Goal: Task Accomplishment & Management: Manage account settings

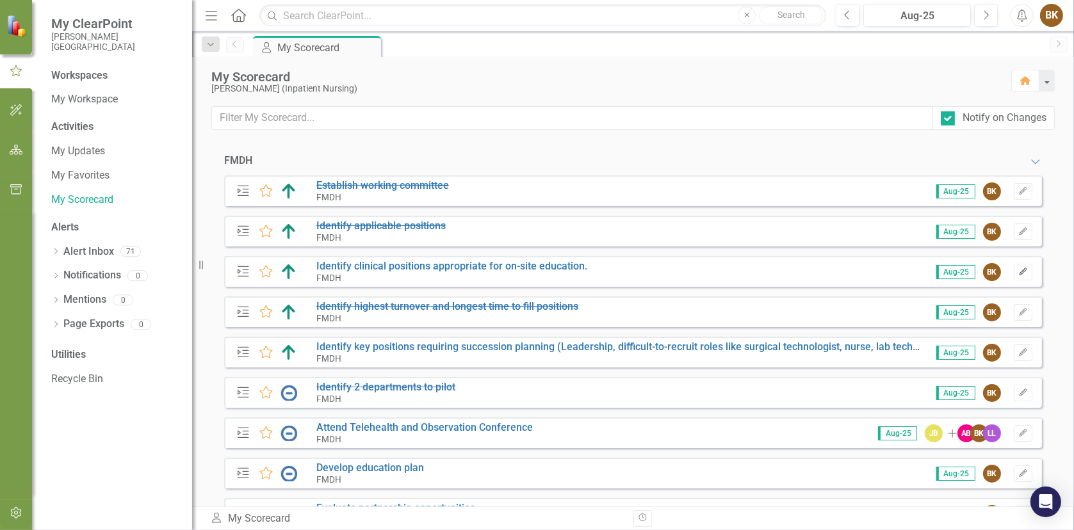
click at [1019, 272] on icon "button" at bounding box center [1023, 272] width 8 height 8
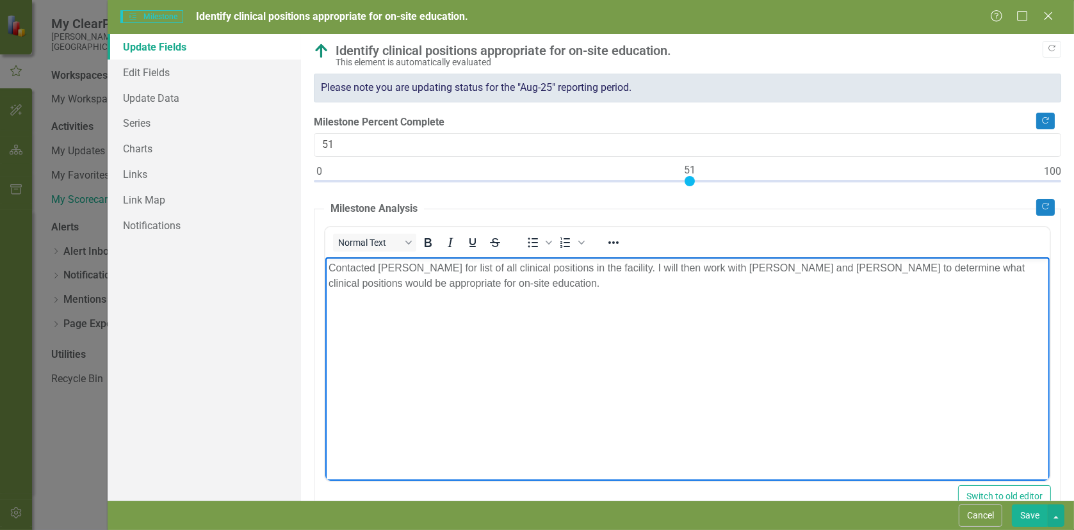
click at [494, 287] on p "Contacted [PERSON_NAME] for list of all clinical positions in the facility. I w…" at bounding box center [687, 275] width 718 height 31
click at [348, 352] on p "Rich Text Area. Press ALT-0 for help." at bounding box center [687, 359] width 718 height 15
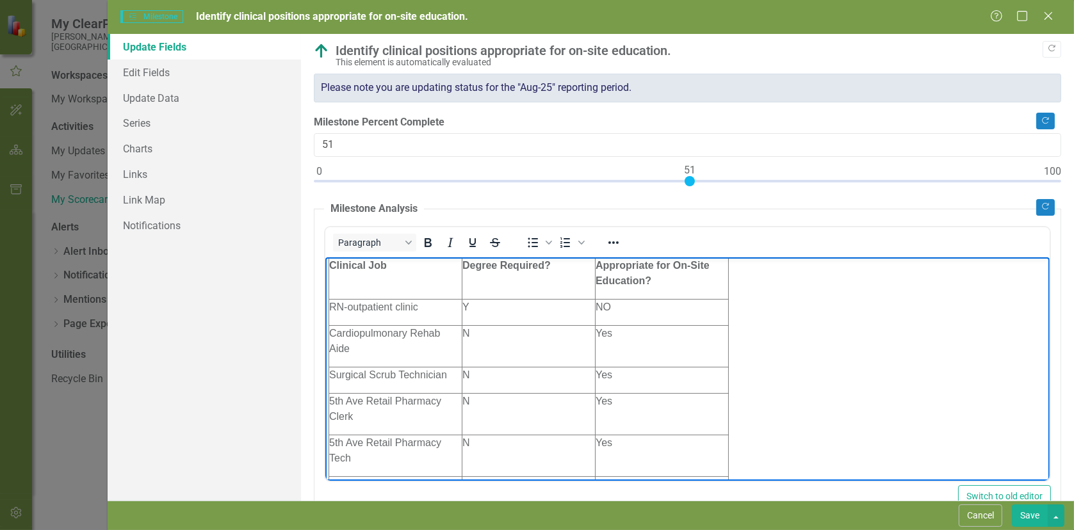
scroll to position [128, 0]
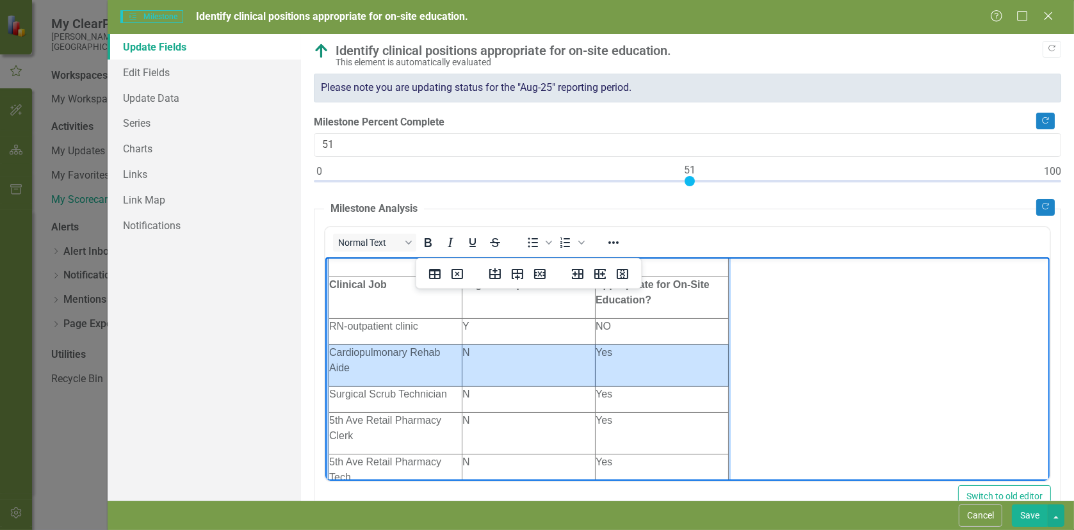
drag, startPoint x: 332, startPoint y: 352, endPoint x: 672, endPoint y: 354, distance: 340.1
click at [672, 354] on tr "Cardiopulmonary Rehab Aide N Yes" at bounding box center [529, 366] width 400 height 42
click at [413, 241] on button "Normal Text" at bounding box center [374, 243] width 83 height 18
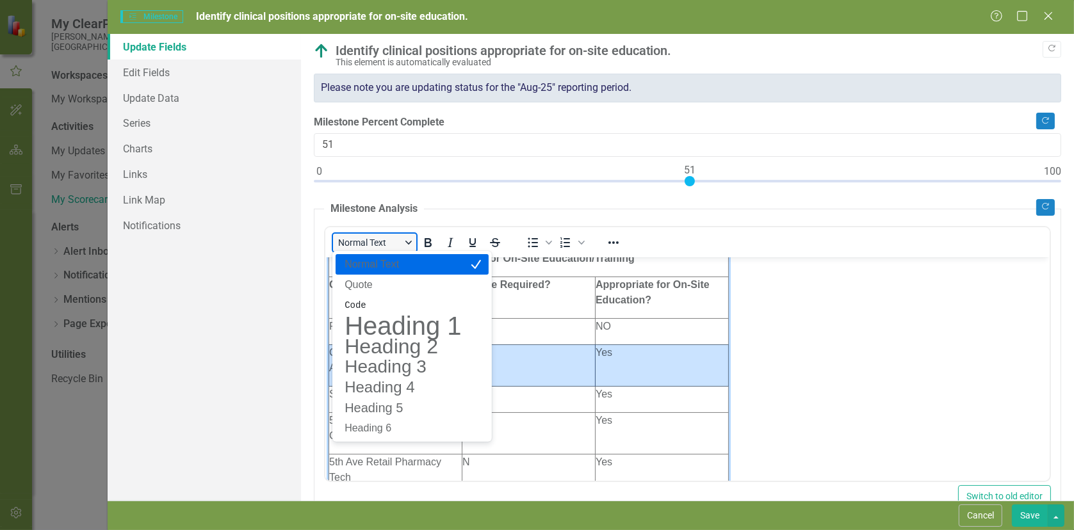
click at [404, 241] on button "Normal Text" at bounding box center [374, 243] width 83 height 18
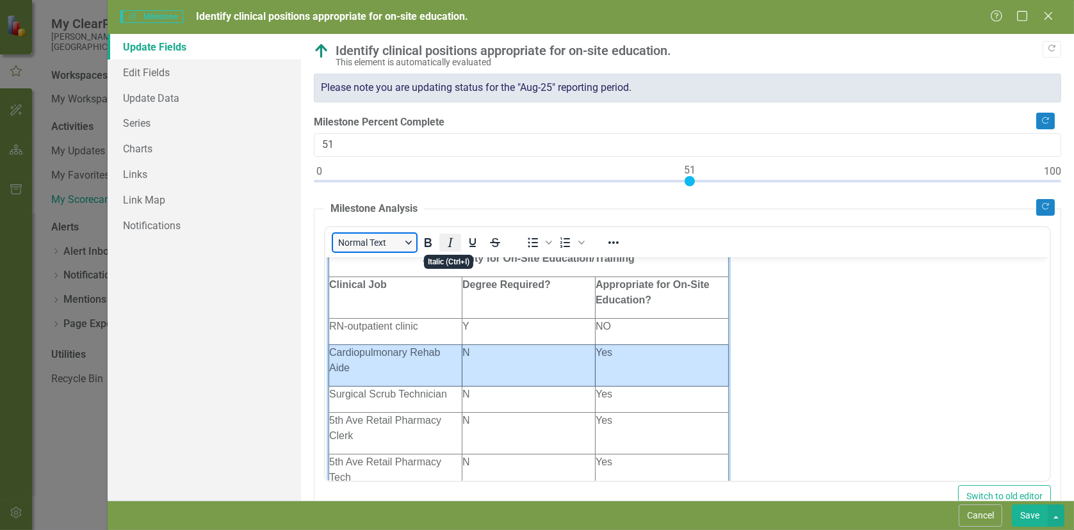
click at [441, 240] on button "Italic" at bounding box center [450, 243] width 22 height 18
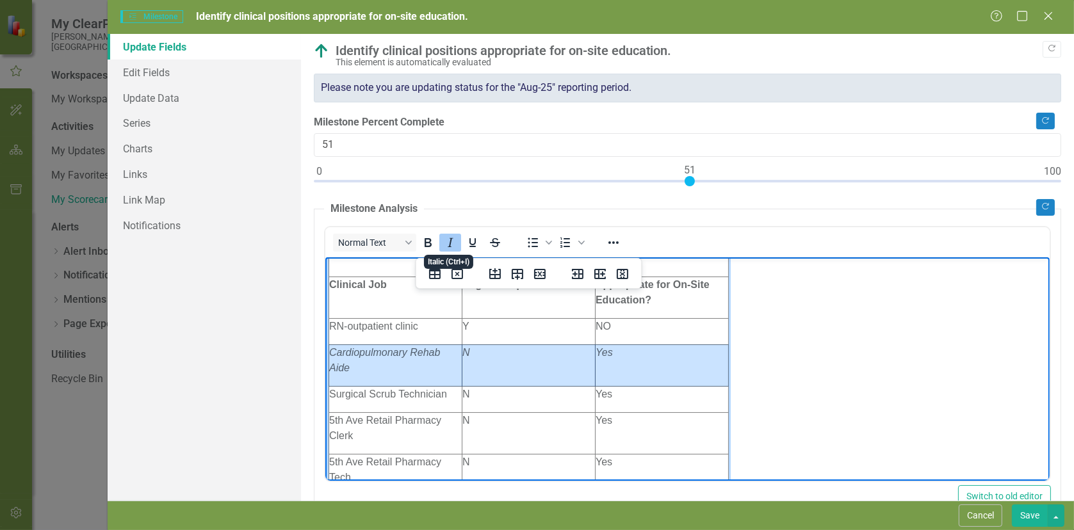
click at [441, 240] on button "Italic" at bounding box center [450, 243] width 22 height 18
click at [427, 241] on icon "Bold" at bounding box center [427, 242] width 7 height 9
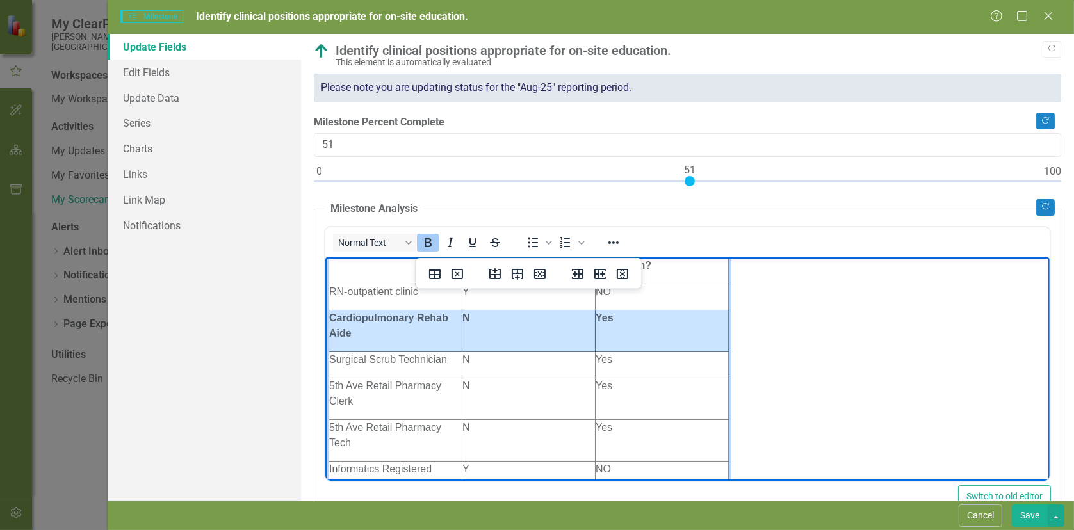
scroll to position [192, 0]
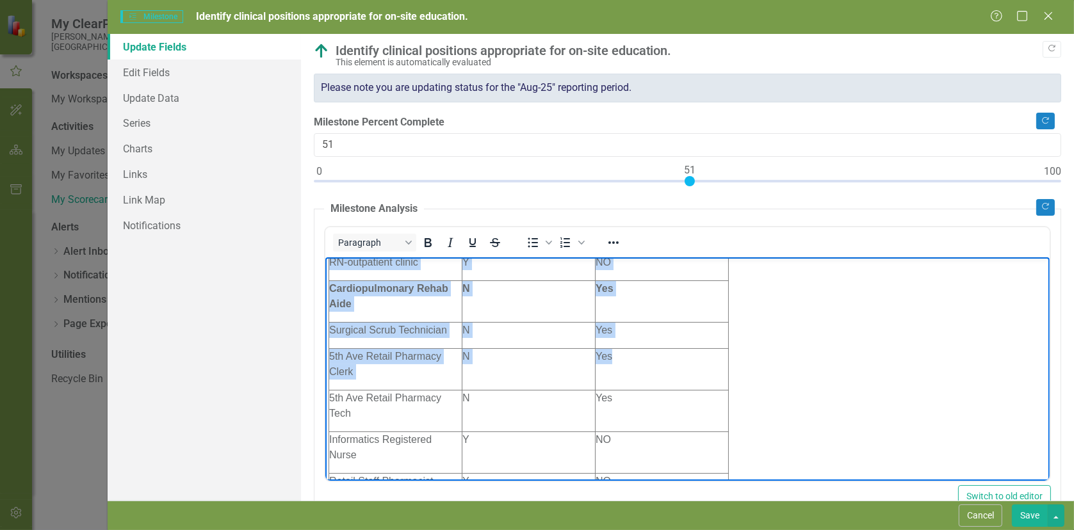
drag, startPoint x: 327, startPoint y: 328, endPoint x: 678, endPoint y: 364, distance: 352.1
click at [678, 364] on table "Clinical Job Postings as of [DATE] and Applicability for On-Site Education/Trai…" at bounding box center [528, 481] width 400 height 642
click at [674, 330] on p "Yes" at bounding box center [661, 329] width 133 height 15
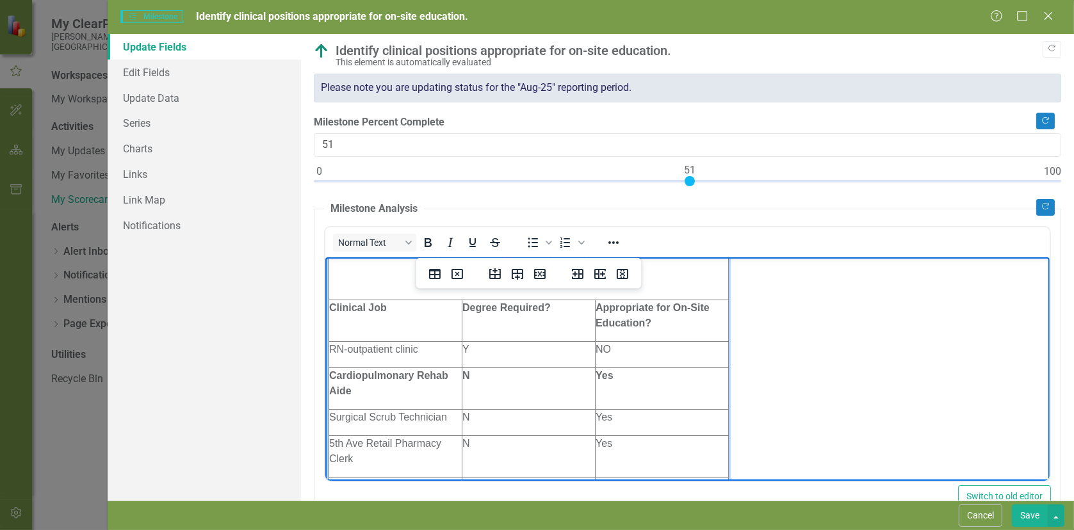
scroll to position [128, 0]
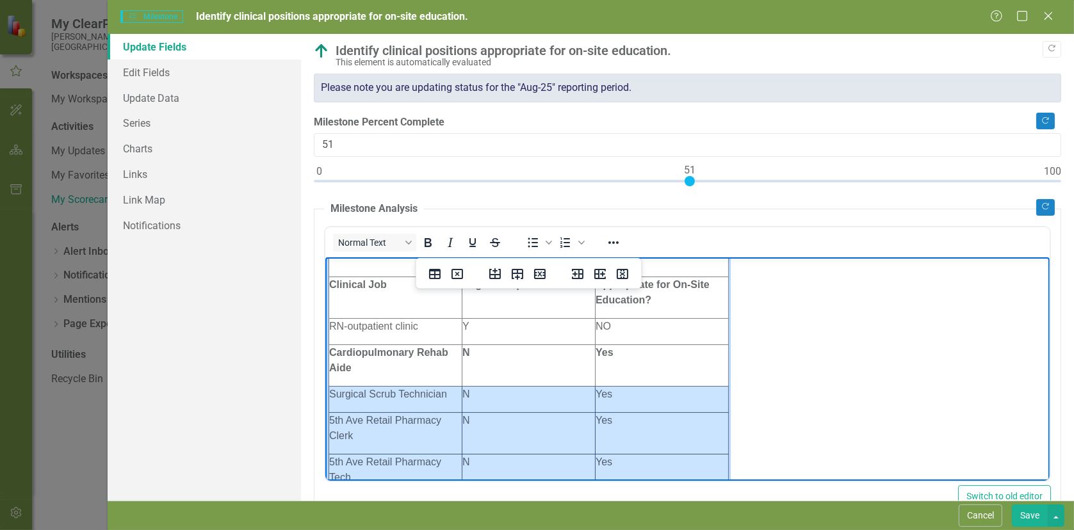
drag, startPoint x: 329, startPoint y: 393, endPoint x: 614, endPoint y: 460, distance: 292.2
click at [428, 246] on icon "Bold" at bounding box center [427, 242] width 7 height 9
click at [780, 388] on body "Contacted [PERSON_NAME] for list of all clinical positions in the facility. I w…" at bounding box center [687, 499] width 724 height 740
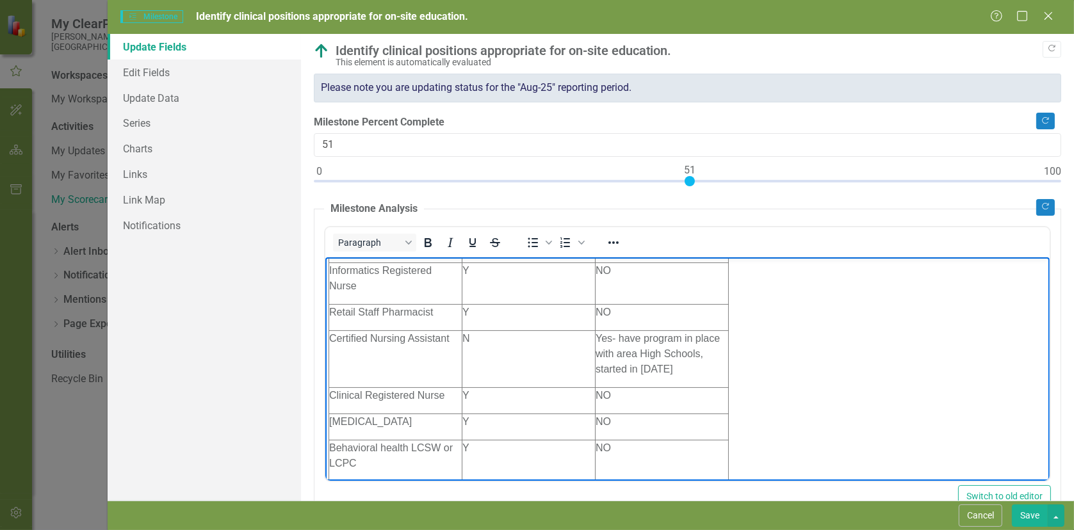
scroll to position [384, 0]
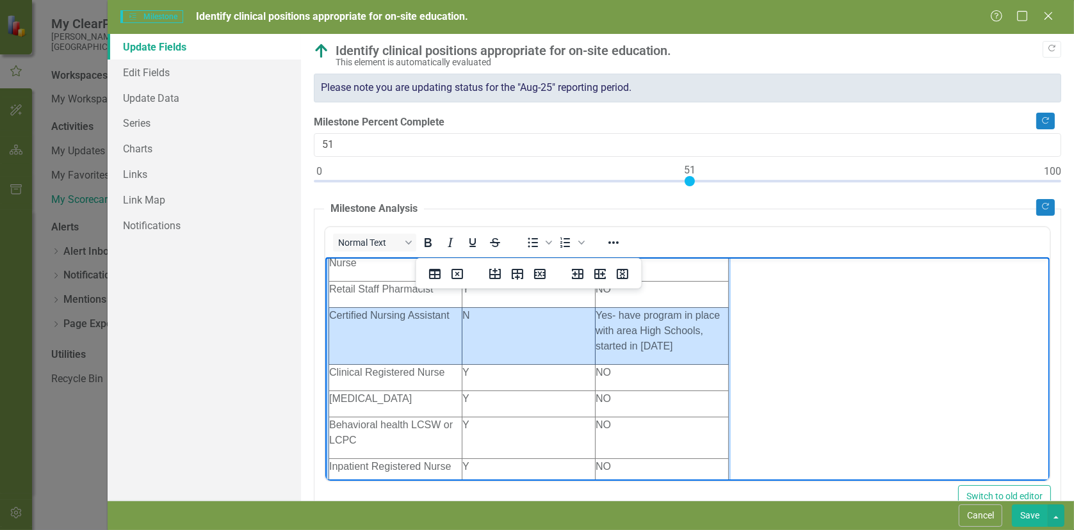
drag, startPoint x: 329, startPoint y: 315, endPoint x: 643, endPoint y: 331, distance: 314.2
click at [643, 331] on tr "Certified Nursing Assistant N Yes- have program in place with area High Schools…" at bounding box center [529, 335] width 400 height 57
click at [430, 243] on icon "Bold" at bounding box center [427, 242] width 7 height 9
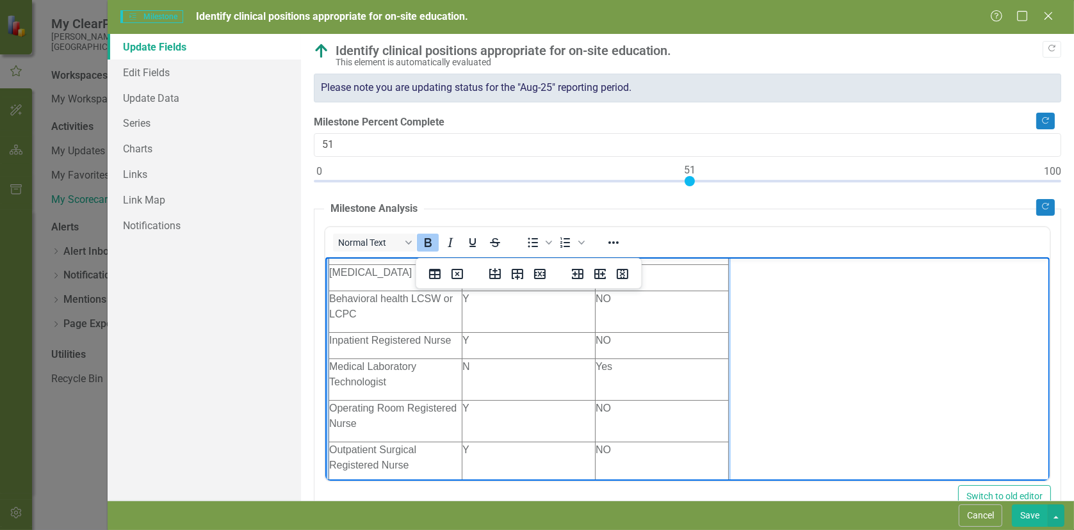
scroll to position [512, 0]
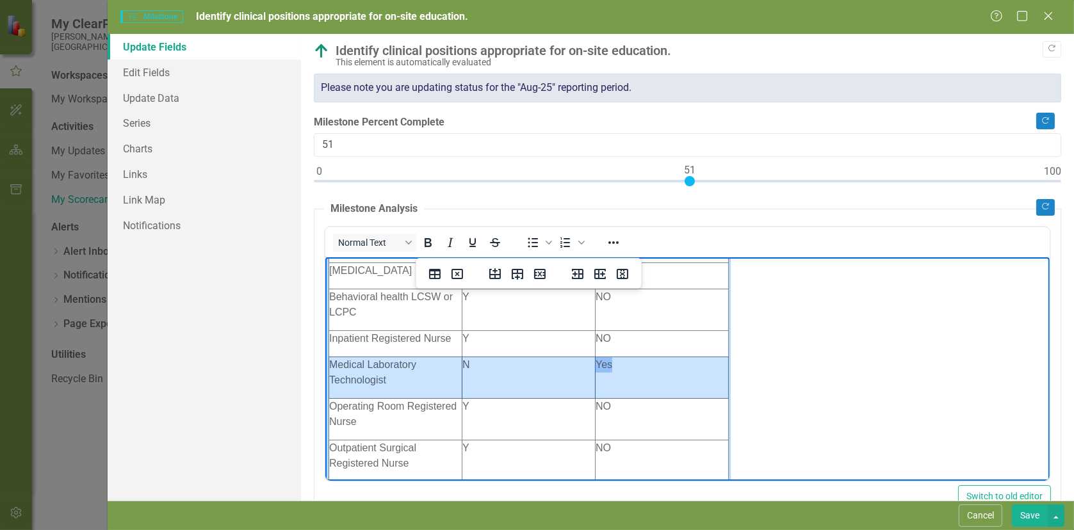
drag, startPoint x: 334, startPoint y: 380, endPoint x: 639, endPoint y: 389, distance: 305.0
click at [639, 389] on tr "Medical Laboratory Technologist N Yes" at bounding box center [529, 378] width 400 height 42
click at [425, 245] on icon "Bold" at bounding box center [427, 242] width 7 height 9
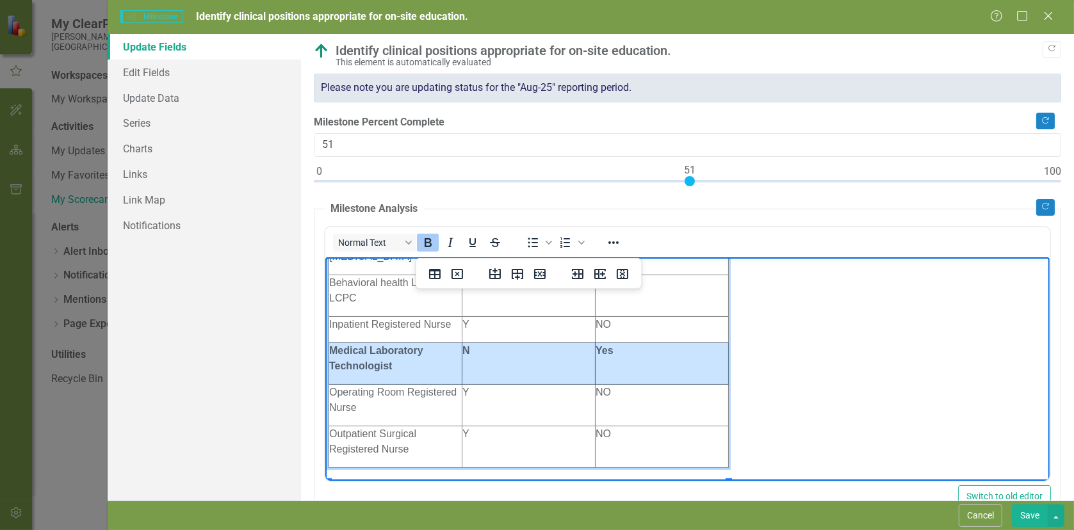
scroll to position [530, 0]
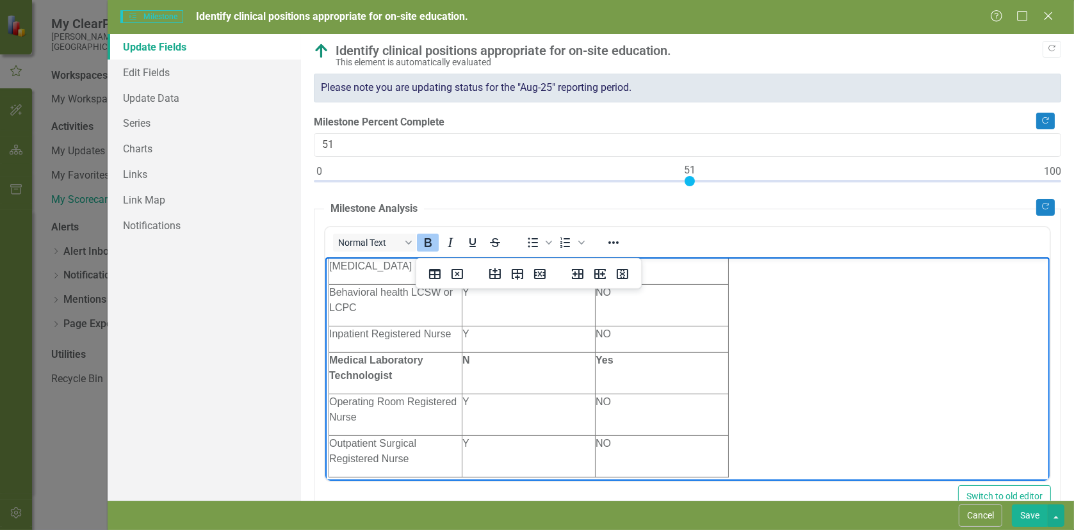
click at [767, 432] on body "Contacted [PERSON_NAME] for list of all clinical positions in the facility. I w…" at bounding box center [687, 110] width 724 height 740
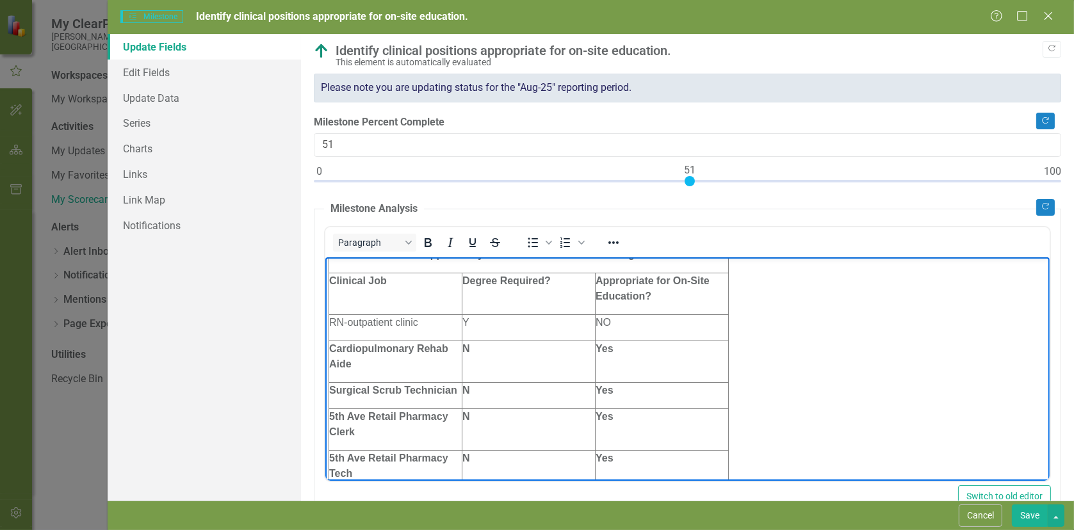
scroll to position [0, 0]
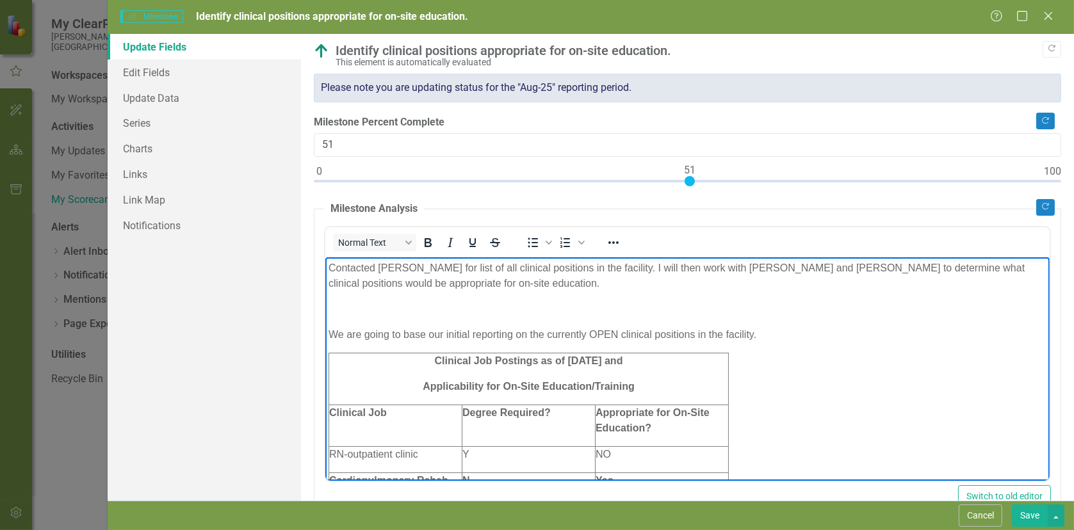
click at [783, 332] on p "We are going to base our initial reporting on the currently OPEN clinical posit…" at bounding box center [687, 334] width 718 height 15
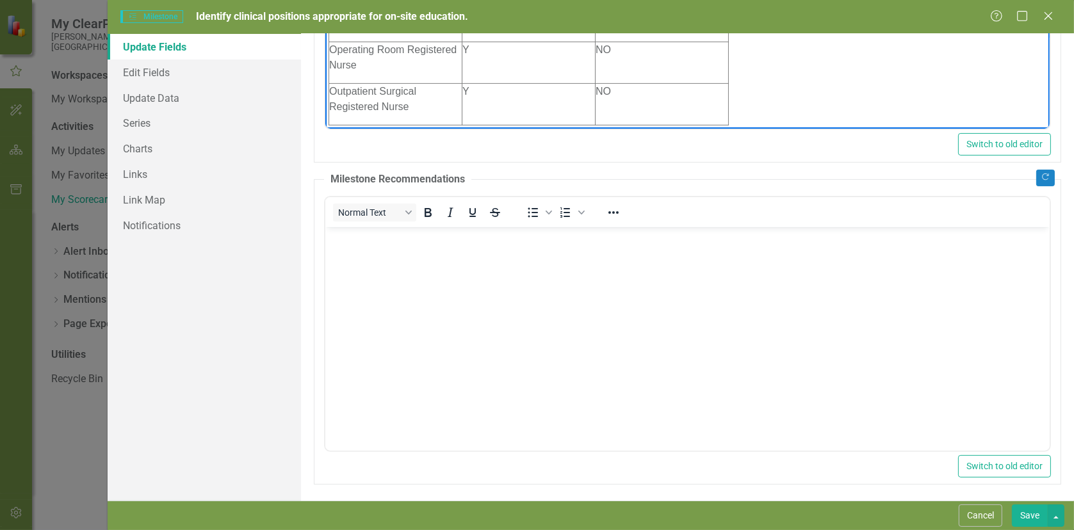
scroll to position [354, 0]
click at [1028, 515] on button "Save" at bounding box center [1030, 516] width 36 height 22
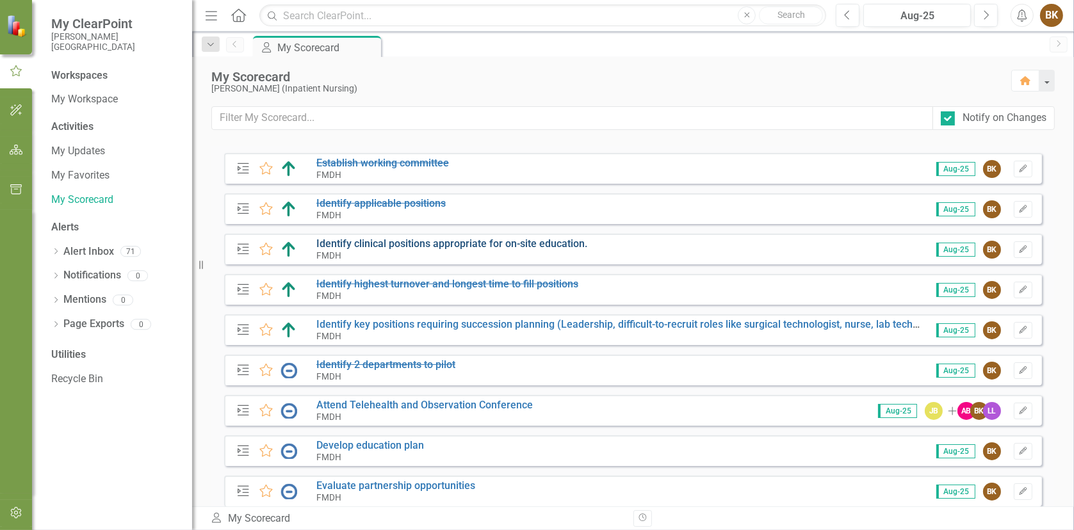
scroll to position [0, 0]
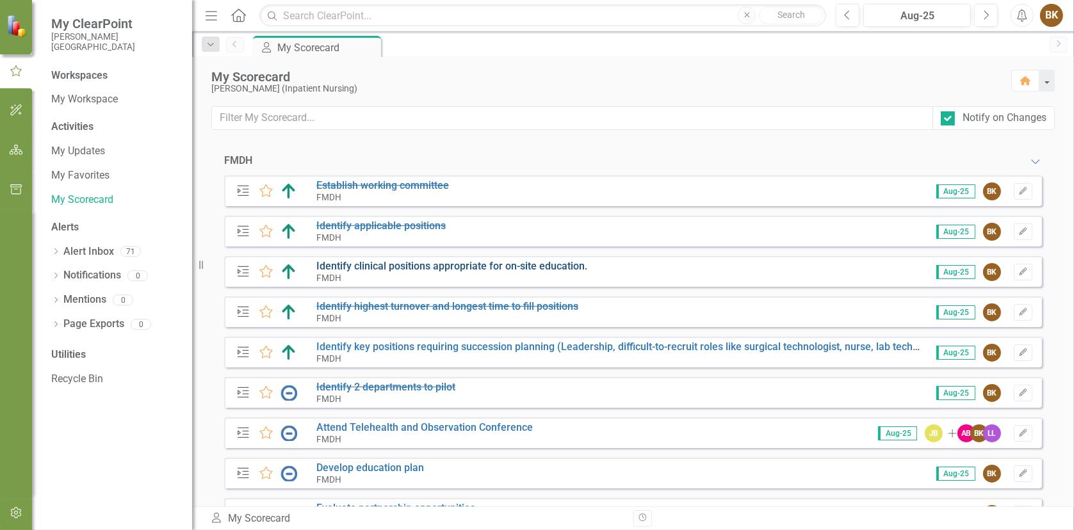
click at [528, 264] on link "Identify clinical positions appropriate for on-site education." at bounding box center [451, 266] width 271 height 12
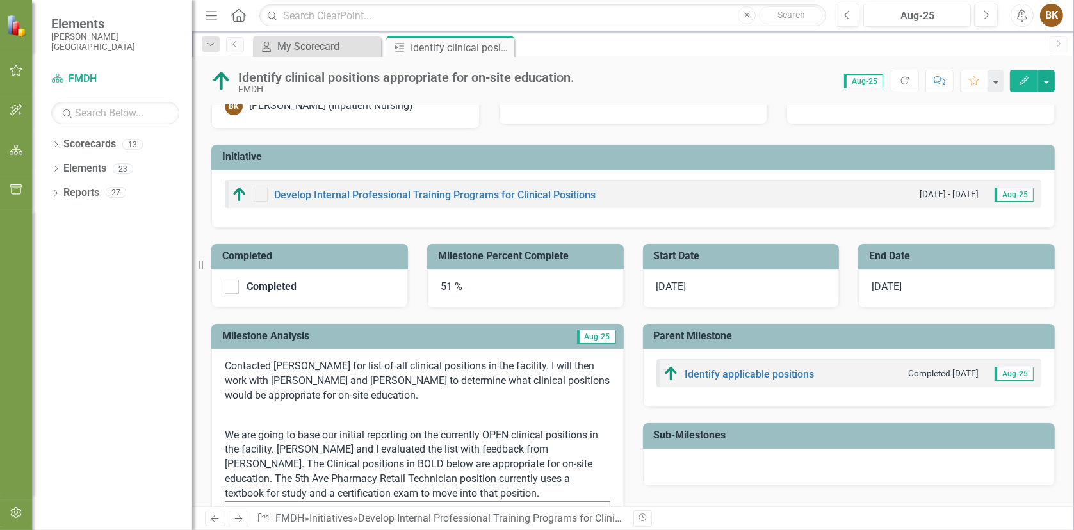
scroll to position [64, 0]
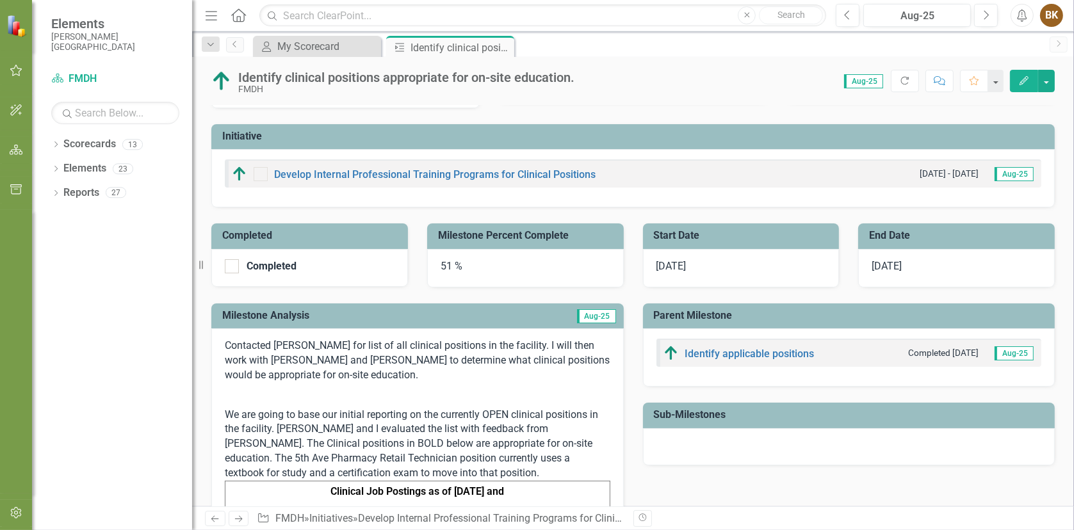
click at [480, 263] on div "51 %" at bounding box center [525, 268] width 197 height 38
click at [738, 350] on link "Identify applicable positions" at bounding box center [749, 354] width 129 height 12
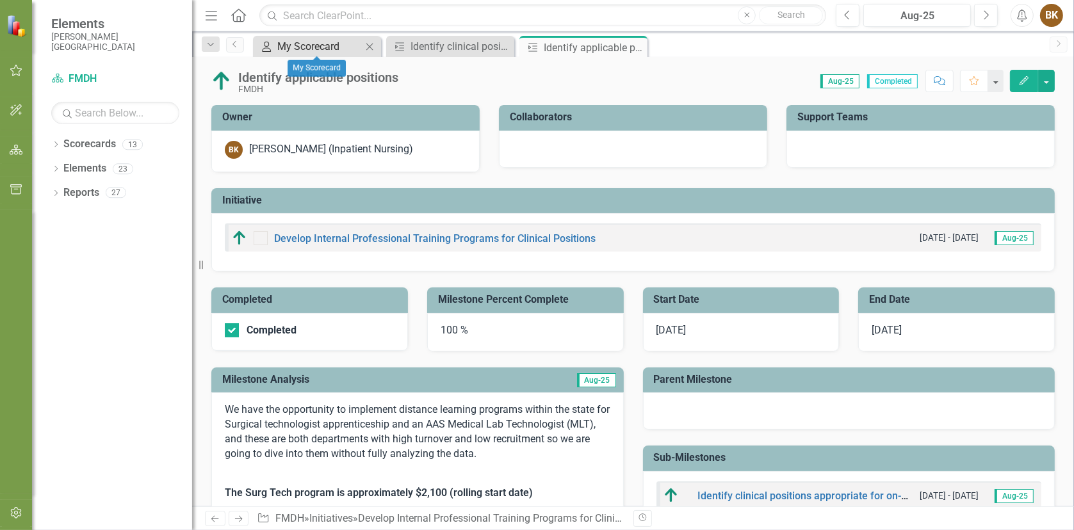
click at [290, 44] on div "My Scorecard" at bounding box center [319, 46] width 85 height 16
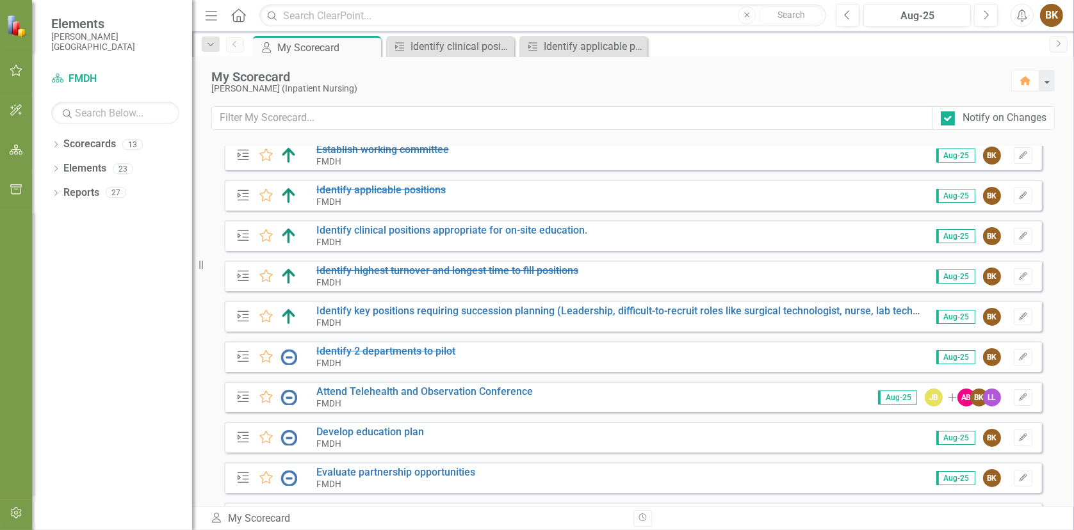
scroll to position [64, 0]
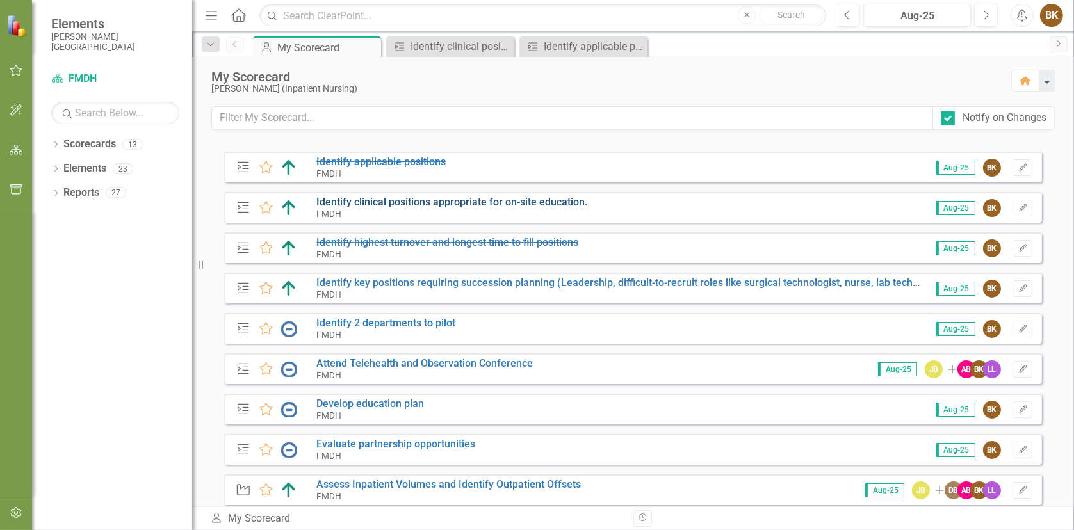
click at [451, 202] on link "Identify clinical positions appropriate for on-site education." at bounding box center [451, 202] width 271 height 12
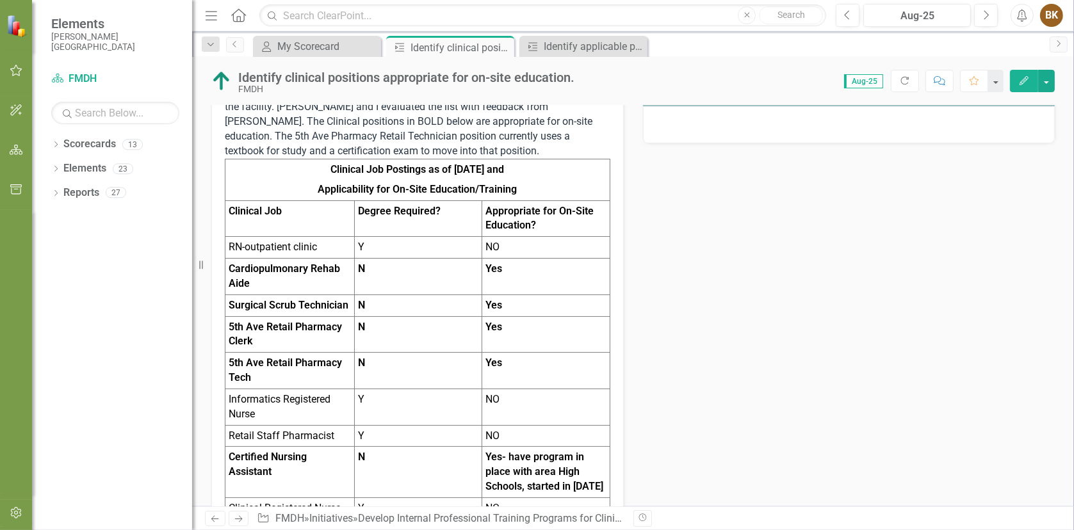
scroll to position [320, 0]
